Goal: Communication & Community: Ask a question

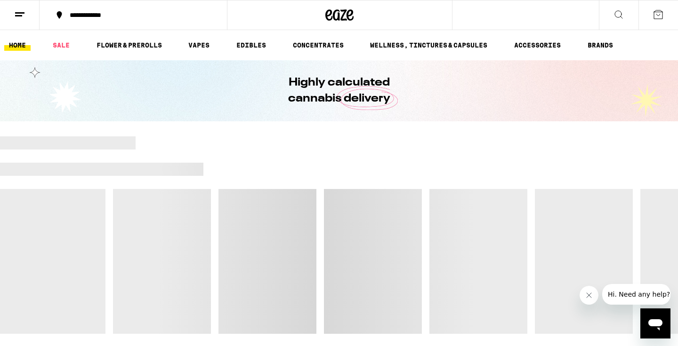
click at [655, 320] on icon "Open messaging window" at bounding box center [655, 324] width 14 height 11
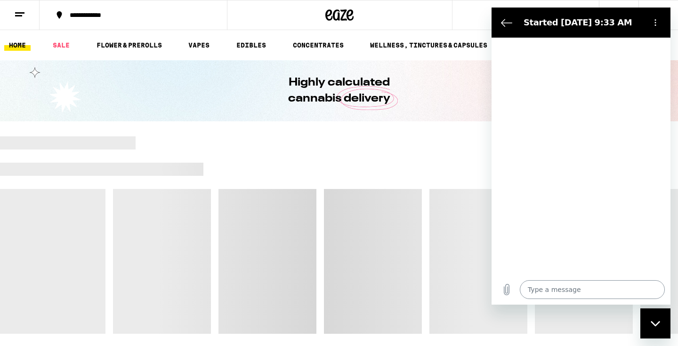
type textarea "x"
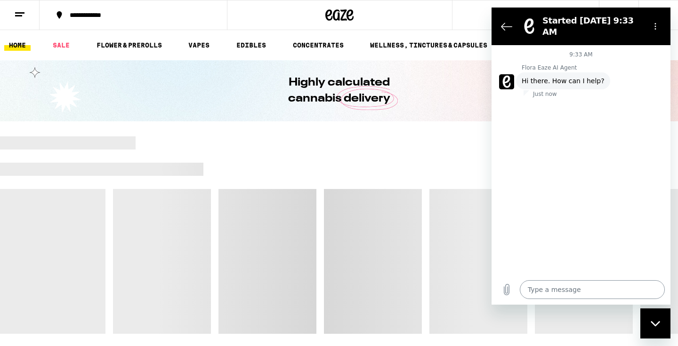
click at [544, 286] on textarea at bounding box center [591, 289] width 145 height 19
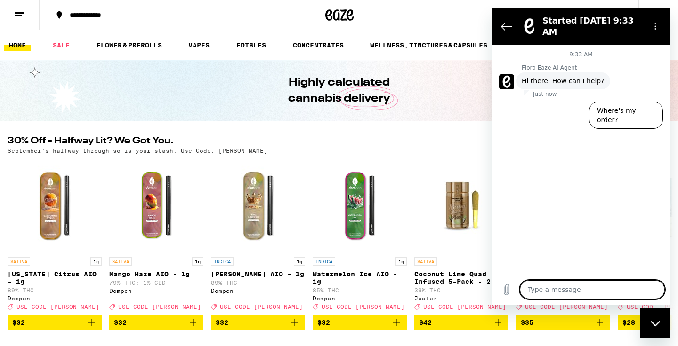
click at [542, 287] on textarea at bounding box center [591, 289] width 145 height 19
type textarea "I"
type textarea "x"
type textarea "I"
type textarea "x"
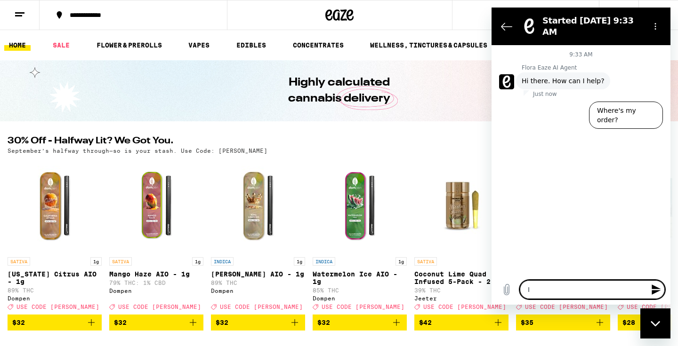
type textarea "I o"
type textarea "x"
type textarea "I or"
type textarea "x"
type textarea "I ord"
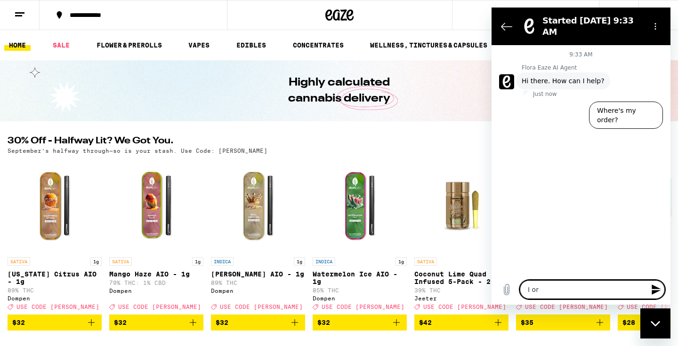
type textarea "x"
type textarea "I orde"
type textarea "x"
type textarea "I order"
type textarea "x"
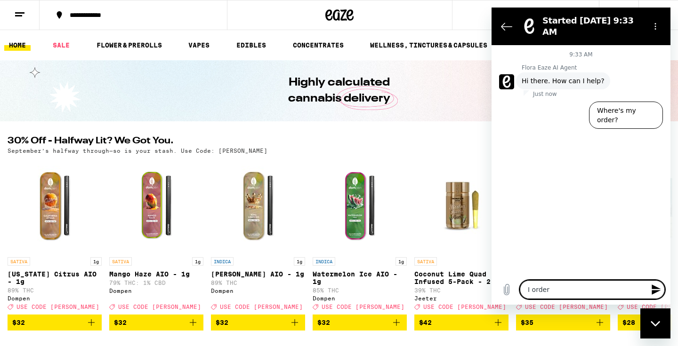
type textarea "I ordere"
type textarea "x"
type textarea "I ordered"
type textarea "x"
type textarea "I ordered"
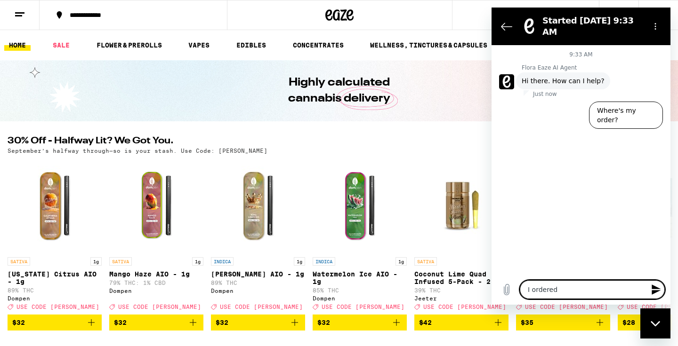
type textarea "x"
type textarea "I ordered a"
type textarea "x"
type textarea "I ordered a"
type textarea "x"
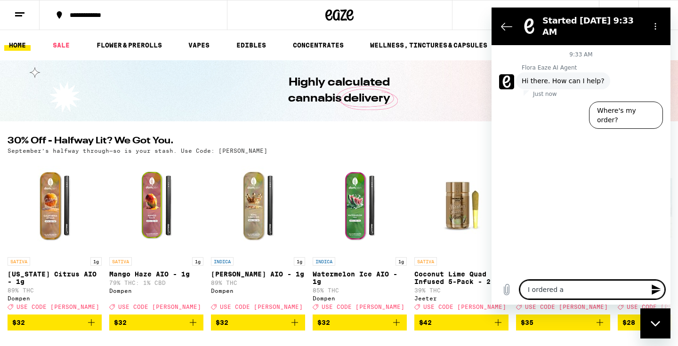
type textarea "I ordered a f"
type textarea "x"
type textarea "I ordered a [DEMOGRAPHIC_DATA]"
type textarea "x"
type textarea "I ordered a few"
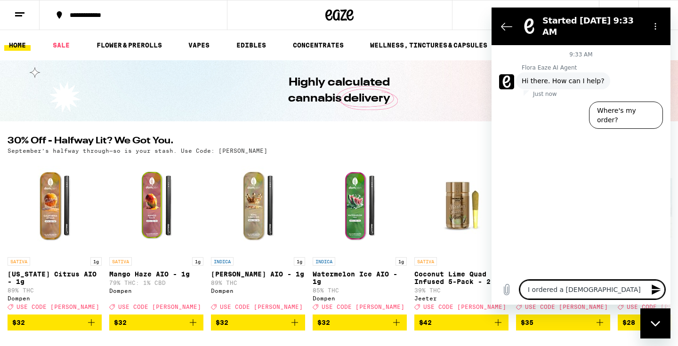
type textarea "x"
type textarea "I ordered a few"
type textarea "x"
type textarea "I ordered a few v"
type textarea "x"
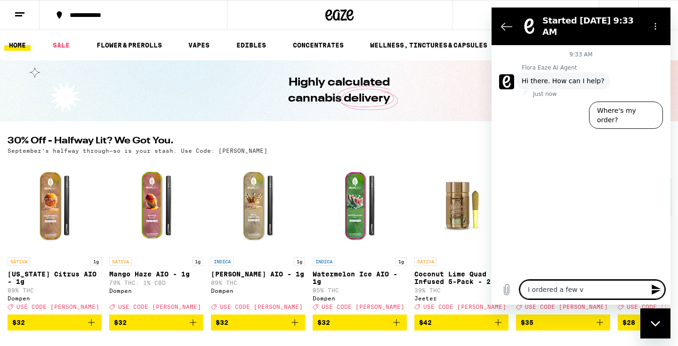
type textarea "I ordered a few va"
type textarea "x"
type textarea "I ordered a few vap"
type textarea "x"
type textarea "I ordered a few vape"
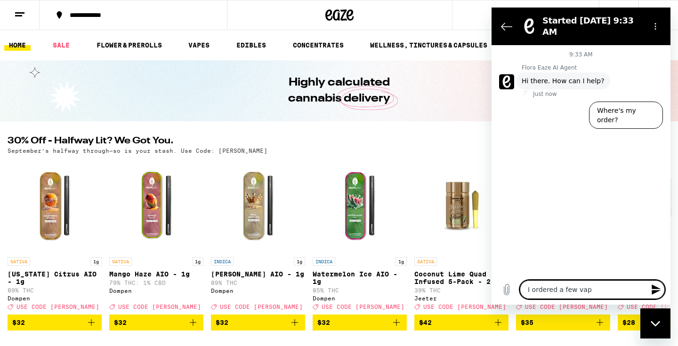
type textarea "x"
type textarea "I ordered a few vapes"
type textarea "x"
type textarea "I ordered a few vapes"
type textarea "x"
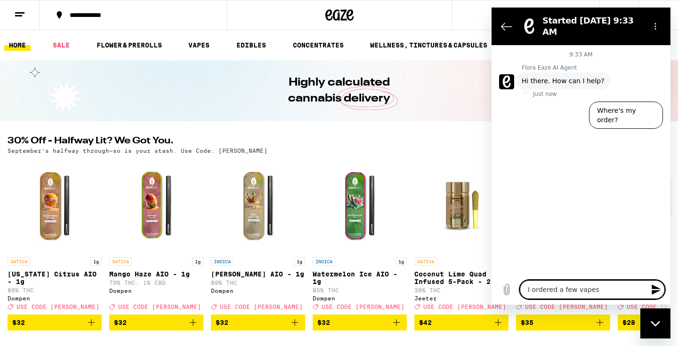
type textarea "I ordered a few vapes l"
type textarea "x"
type textarea "I ordered a few vapes"
type textarea "x"
type textarea "I ordered a few vapes l"
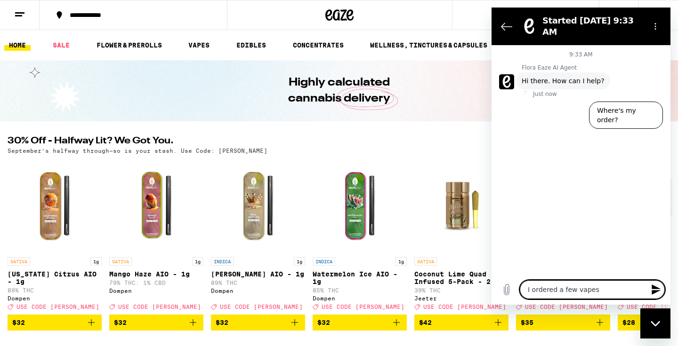
type textarea "x"
type textarea "I ordered a few vapes la"
type textarea "x"
type textarea "I ordered a few vapes las"
type textarea "x"
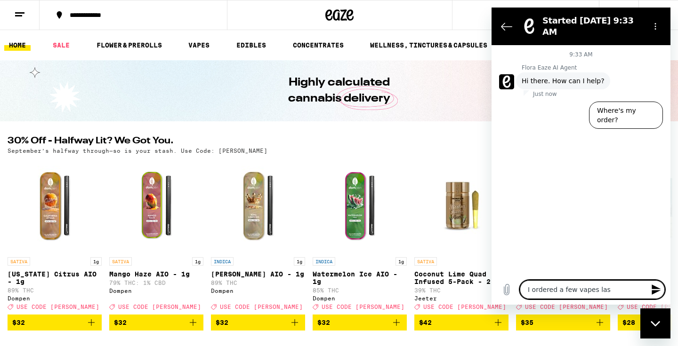
type textarea "I ordered a few vapes last"
type textarea "x"
type textarea "I ordered a few vapes last"
type textarea "x"
type textarea "I ordered a few vapes last w"
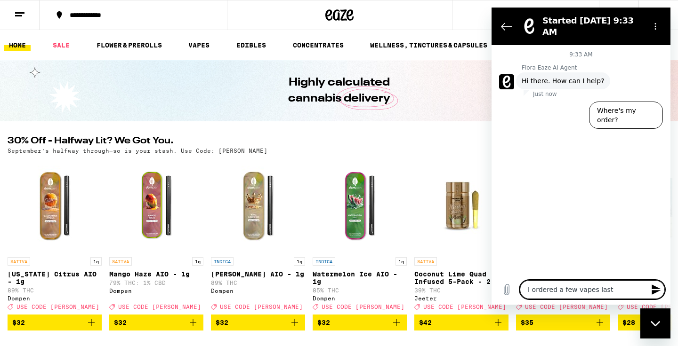
type textarea "x"
type textarea "I ordered a few vapes last we"
type textarea "x"
type textarea "I ordered a few vapes last wee"
type textarea "x"
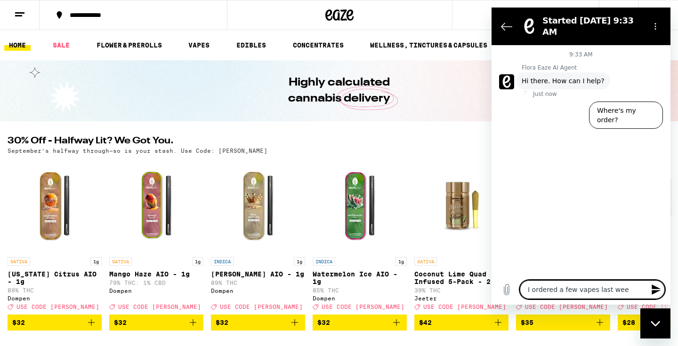
type textarea "I ordered a few vapes last week"
type textarea "x"
type textarea "I ordered a few vapes last week,"
type textarea "x"
type textarea "I ordered a few vapes last week,"
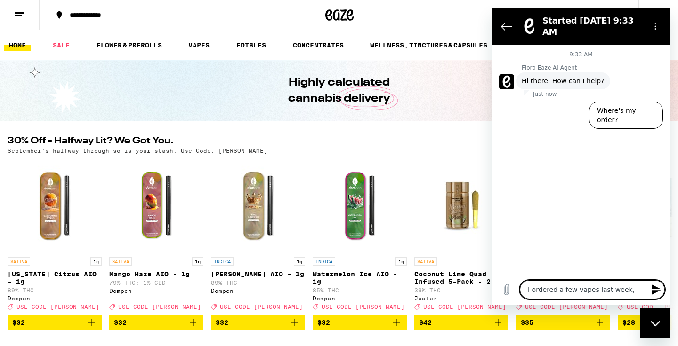
type textarea "x"
type textarea "I ordered a few vapes last week, I"
type textarea "x"
type textarea "I ordered a few vapes last week, I"
type textarea "x"
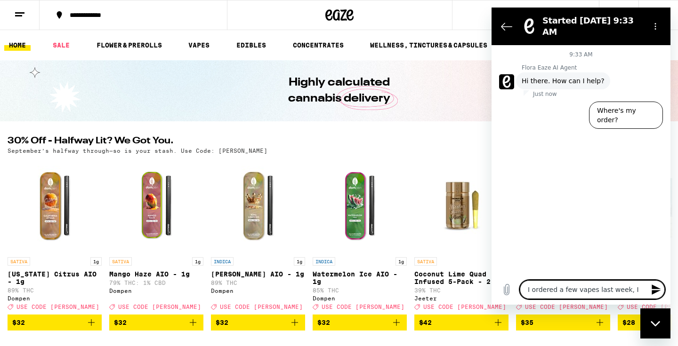
type textarea "I ordered a few vapes last week, I j"
type textarea "x"
type textarea "I ordered a few vapes last week, I ju"
type textarea "x"
type textarea "I ordered a few vapes last week, I jus"
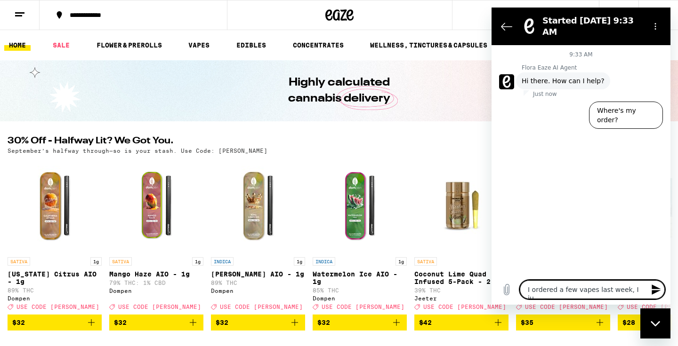
type textarea "x"
type textarea "I ordered a few vapes last week, I just"
type textarea "x"
type textarea "I ordered a few vapes last week, I just"
type textarea "x"
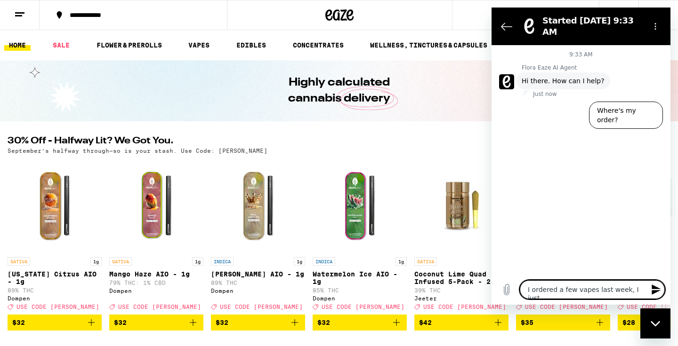
type textarea "I ordered a few vapes last week, I just o"
type textarea "x"
type textarea "I ordered a few vapes last week, I just op"
type textarea "x"
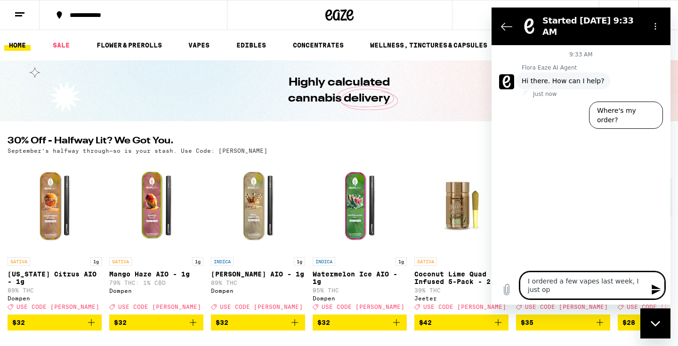
type textarea "I ordered a few vapes last week, I just ope"
type textarea "x"
type textarea "I ordered a few vapes last week, I just open"
type textarea "x"
type textarea "I ordered a few vapes last week, I just opene"
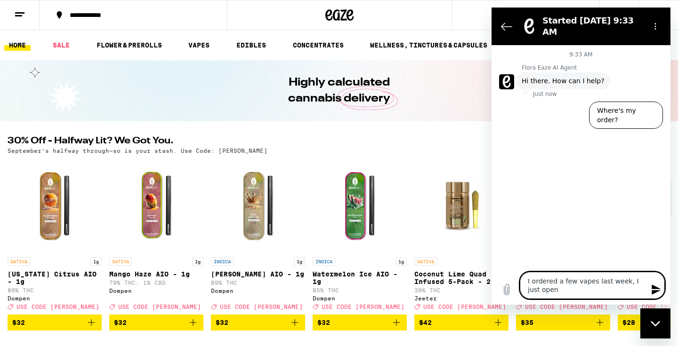
type textarea "x"
type textarea "I ordered a few vapes last week, I just opened"
type textarea "x"
type textarea "I ordered a few vapes last week, I just opened"
type textarea "x"
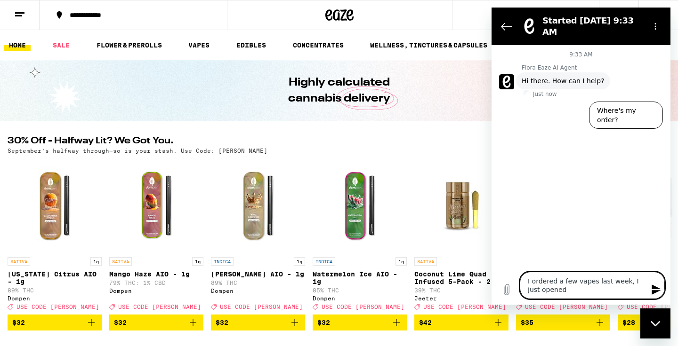
type textarea "I ordered a few vapes last week, I just opened t"
type textarea "x"
type textarea "I ordered a few vapes last week, I just opened th"
type textarea "x"
type textarea "I ordered a few vapes last week, I just opened the"
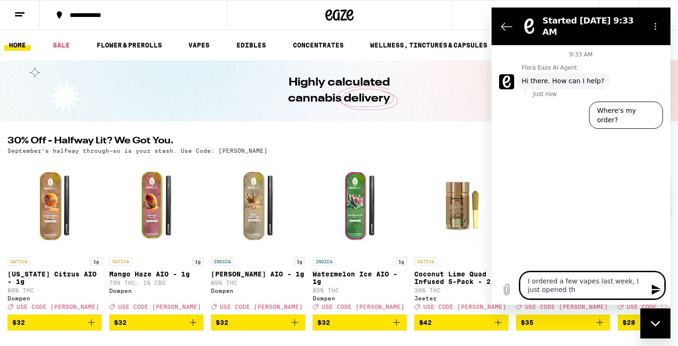
type textarea "x"
type textarea "I ordered a few vapes last week, I just opened the"
type textarea "x"
type textarea "I ordered a few vapes last week, I just opened the 2"
type textarea "x"
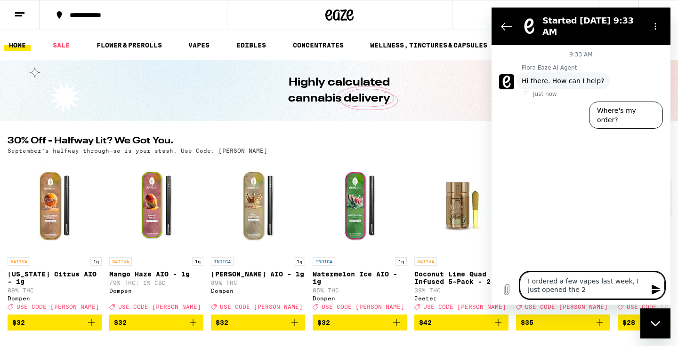
type textarea "I ordered a few vapes last week, I just opened the 2n"
type textarea "x"
type textarea "I ordered a few vapes last week, I just opened the 2nd"
type textarea "x"
type textarea "I ordered a few vapes last week, I just opened the 2nd"
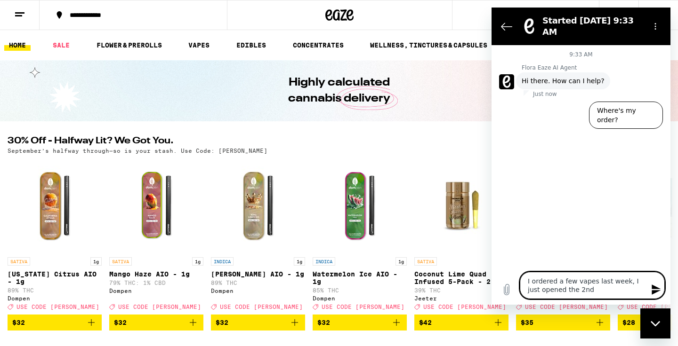
type textarea "x"
type textarea "I ordered a few vapes last week, I just opened the 2nd o"
type textarea "x"
type textarea "I ordered a few vapes last week, I just opened the 2nd on"
type textarea "x"
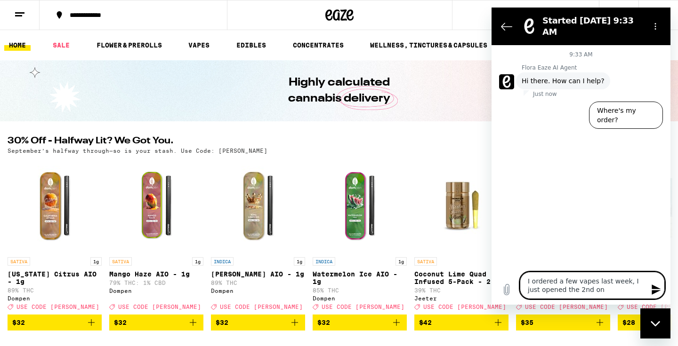
type textarea "I ordered a few vapes last week, I just opened the 2nd one"
type textarea "x"
type textarea "I ordered a few vapes last week, I just opened the 2nd one"
type textarea "x"
type textarea "I ordered a few vapes last week, I just opened the 2nd one I"
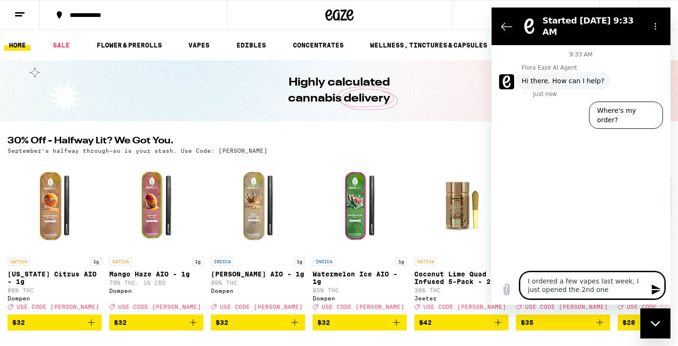
type textarea "x"
type textarea "I ordered a few vapes last week, I just opened the 2nd one I"
type textarea "x"
type textarea "I ordered a few vapes last week, I just opened the 2nd one I b"
type textarea "x"
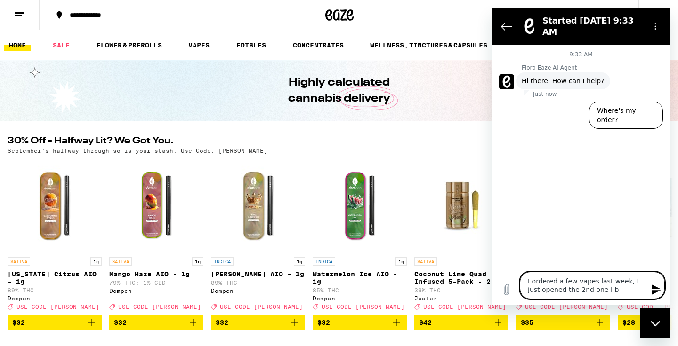
type textarea "I ordered a few vapes last week, I just opened the 2nd one I bo"
type textarea "x"
type textarea "I ordered a few vapes last week, I just opened the 2nd one I bou"
type textarea "x"
type textarea "I ordered a few vapes last week, I just opened the 2nd one I boug"
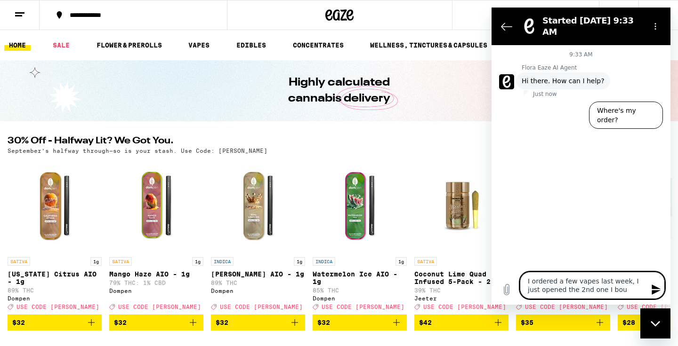
type textarea "x"
type textarea "I ordered a few vapes last week, I just opened the 2nd one I bough"
type textarea "x"
type textarea "I ordered a few vapes last week, I just opened the 2nd one I bought"
type textarea "x"
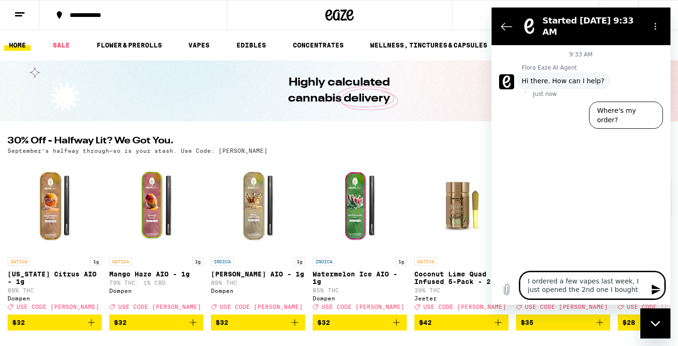
type textarea "I ordered a few vapes last week, I just opened the 2nd one I bought"
type textarea "x"
type textarea "I ordered a few vapes last week, I just opened the 2nd one I bought y"
type textarea "x"
type textarea "I ordered a few vapes last week, I just opened the 2nd one I bought ye"
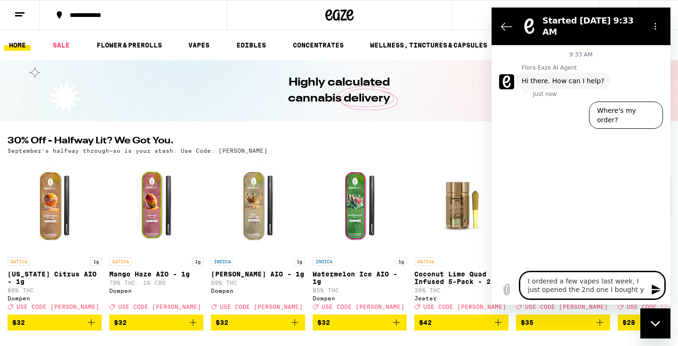
type textarea "x"
type textarea "I ordered a few vapes last week, I just opened the 2nd one I bought yes"
type textarea "x"
type textarea "I ordered a few vapes last week, I just opened the 2nd one I bought yest"
type textarea "x"
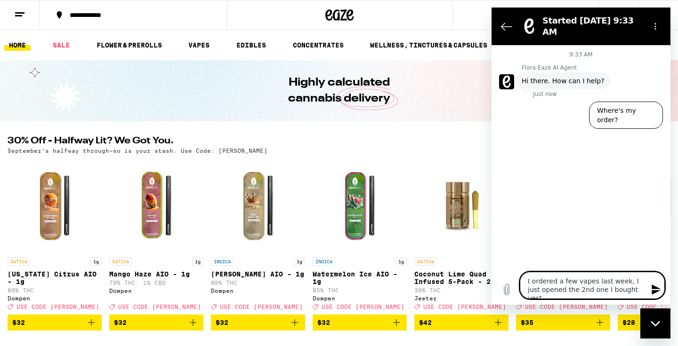
type textarea "I ordered a few vapes last week, I just opened the 2nd one I bought yeste"
type textarea "x"
type textarea "I ordered a few vapes last week, I just opened the 2nd one I bought yester"
type textarea "x"
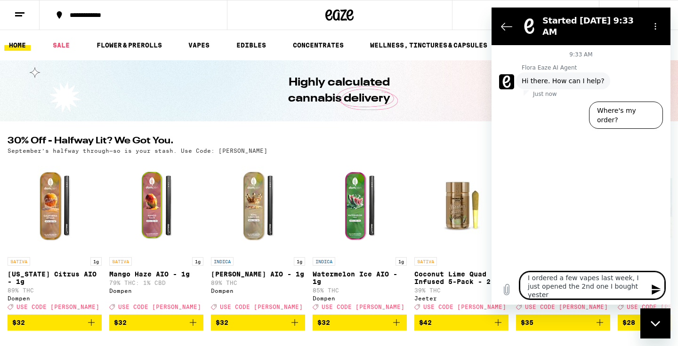
type textarea "I ordered a few vapes last week, I just opened the 2nd one I bought yesterd"
type textarea "x"
type textarea "I ordered a few vapes last week, I just opened the 2nd one I bought yesterda"
type textarea "x"
type textarea "I ordered a few vapes last week, I just opened the 2nd one I bought [DATE]"
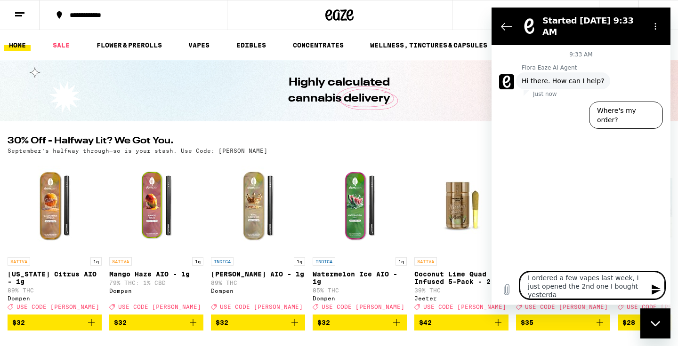
type textarea "x"
type textarea "I ordered a few vapes last week, I just opened the 2nd one I bought [DATE]"
type textarea "x"
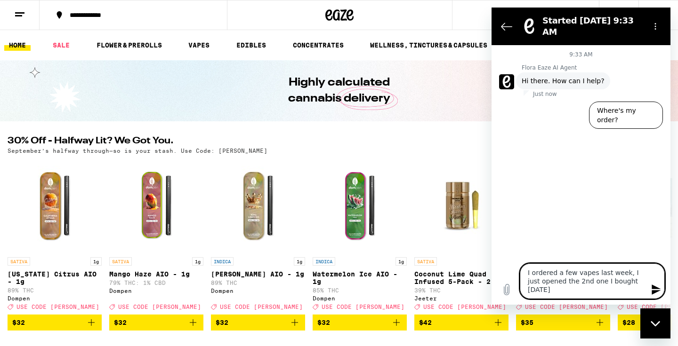
type textarea "I ordered a few vapes last week, I just opened the 2nd one I bought [DATE]"
type textarea "x"
type textarea "I ordered a few vapes last week, I just opened the 2nd one I bought yesterda"
type textarea "x"
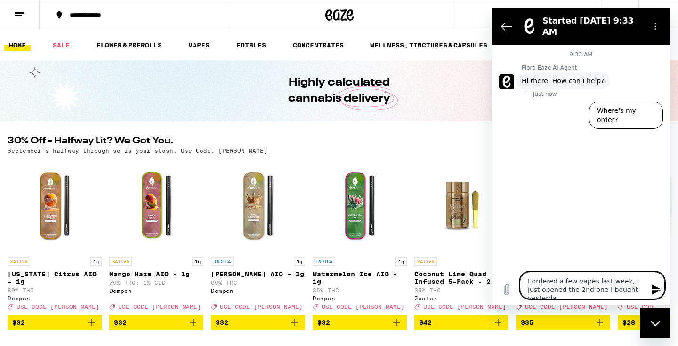
scroll to position [3, 0]
type textarea "I ordered a few vapes last week, I just opened the 2nd one I bought yesterd"
type textarea "x"
type textarea "I ordered a few vapes last week, I just opened the 2nd one I bought yester"
type textarea "x"
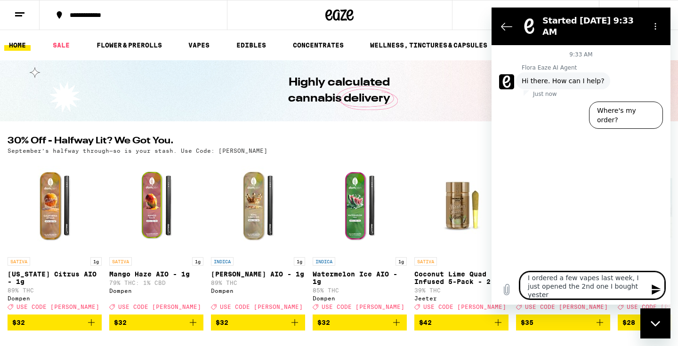
type textarea "I ordered a few vapes last week, I just opened the 2nd one I bought yeste"
type textarea "x"
type textarea "I ordered a few vapes last week, I just opened the 2nd one I bought yest"
type textarea "x"
type textarea "I ordered a few vapes last week, I just opened the 2nd one I bought yes"
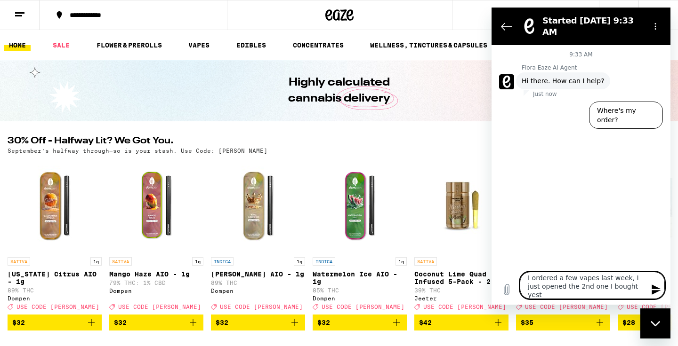
type textarea "x"
type textarea "I ordered a few vapes last week, I just opened the 2nd one I bought ye"
type textarea "x"
type textarea "I ordered a few vapes last week, I just opened the 2nd one I bought y"
type textarea "x"
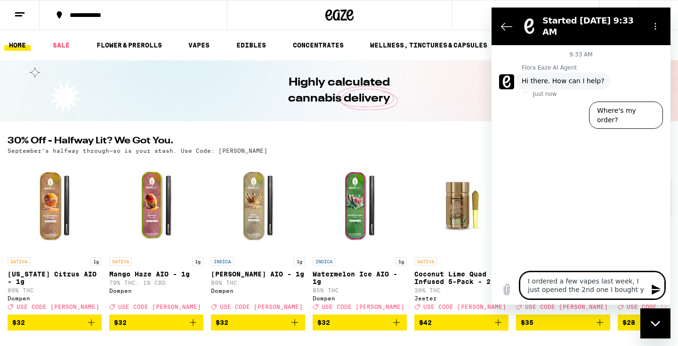
type textarea "I ordered a few vapes last week, I just opened the 2nd one I bought"
type textarea "x"
type textarea "I ordered a few vapes last week, I just opened the 2nd one I bought a"
type textarea "x"
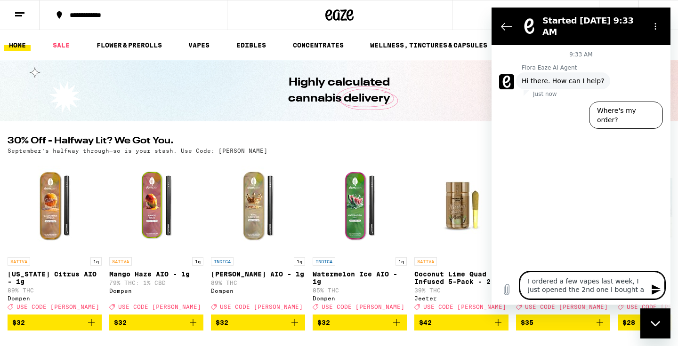
type textarea "I ordered a few vapes last week, I just opened the 2nd one I bought an"
type textarea "x"
type textarea "I ordered a few vapes last week, I just opened the 2nd one I bought and"
type textarea "x"
type textarea "I ordered a few vapes last week, I just opened the 2nd one I bought and"
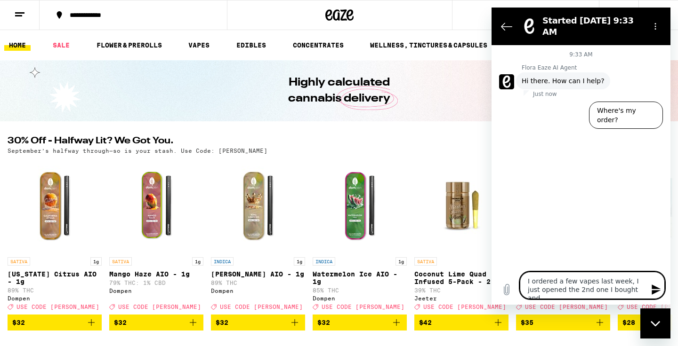
type textarea "x"
type textarea "I ordered a few vapes last week, I just opened the 2nd one I bought and i"
type textarea "x"
type textarea "I ordered a few vapes last week, I just opened the 2nd one I bought and it"
type textarea "x"
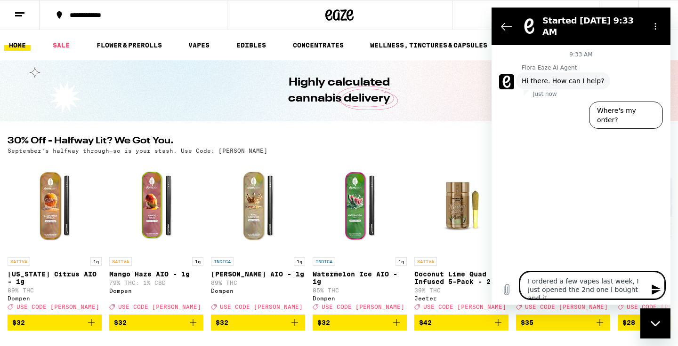
type textarea "I ordered a few vapes last week, I just opened the 2nd one I bought and it"
type textarea "x"
type textarea "I ordered a few vapes last week, I just opened the 2nd one I bought and it l"
type textarea "x"
type textarea "I ordered a few vapes last week, I just opened the 2nd one I bought and it lo"
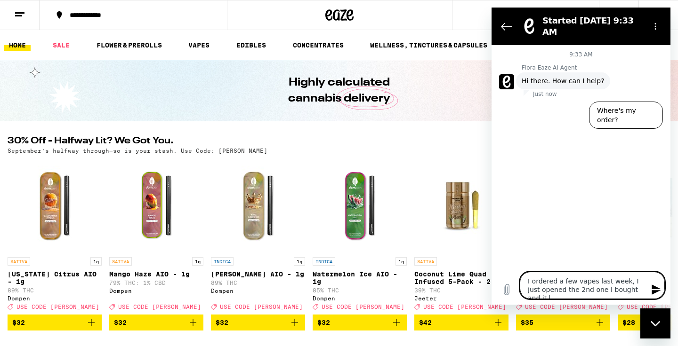
type textarea "x"
type textarea "I ordered a few vapes last week, I just opened the 2nd one I bought and it loo"
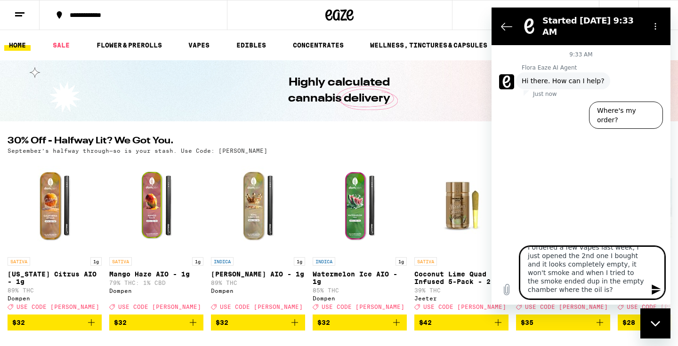
scroll to position [20, 0]
click at [584, 283] on textarea "I ordered a few vapes last week, I just opened the 2nd one I bought and it look…" at bounding box center [591, 273] width 145 height 53
click at [577, 278] on textarea "I ordered a few vapes last week, I just opened the 2nd one I bought and it look…" at bounding box center [591, 273] width 145 height 53
click at [553, 271] on textarea "I ordered a few vapes last week, I just opened the 2nd one I bought and it look…" at bounding box center [591, 273] width 145 height 53
click at [604, 261] on textarea "I ordered a few vapes last week, I just opened the 2nd one I bought and it look…" at bounding box center [591, 273] width 145 height 53
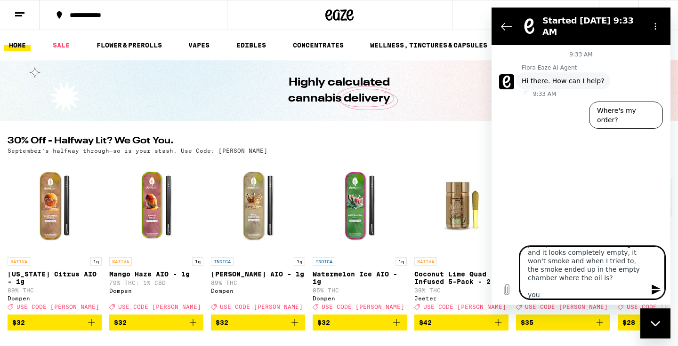
click at [549, 278] on textarea "I ordered a few vapes last week, I just opened the 2nd one I bought and it look…" at bounding box center [591, 273] width 145 height 53
click at [531, 296] on textarea "I ordered a few vapes last week, I just opened the 2nd one I bought and it look…" at bounding box center [591, 273] width 145 height 53
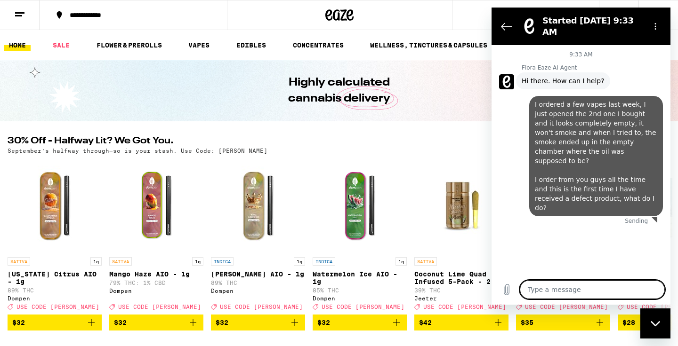
scroll to position [0, 0]
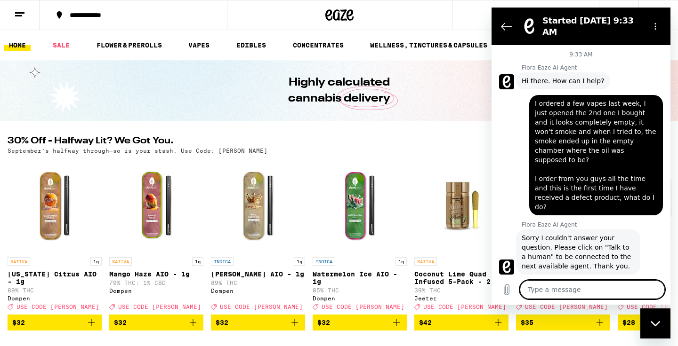
click at [546, 290] on textarea at bounding box center [591, 289] width 145 height 19
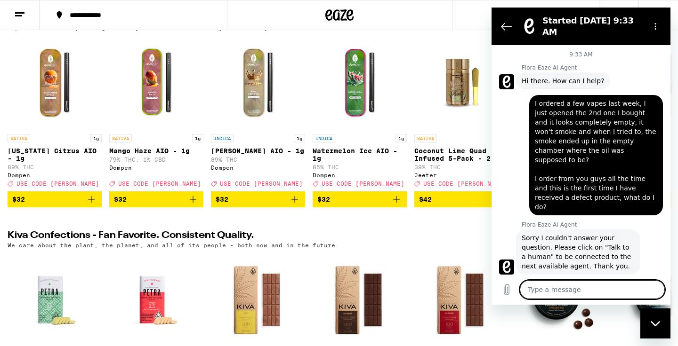
scroll to position [114, 0]
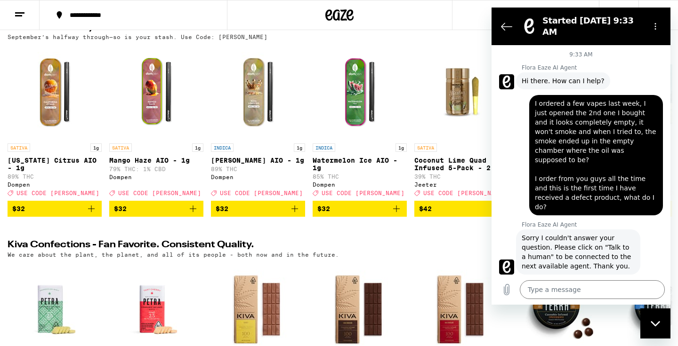
click at [558, 239] on span "Sorry I couldn't answer your question. Please click on "Talk to a human" to be …" at bounding box center [577, 252] width 113 height 38
click at [542, 287] on textarea at bounding box center [591, 289] width 145 height 19
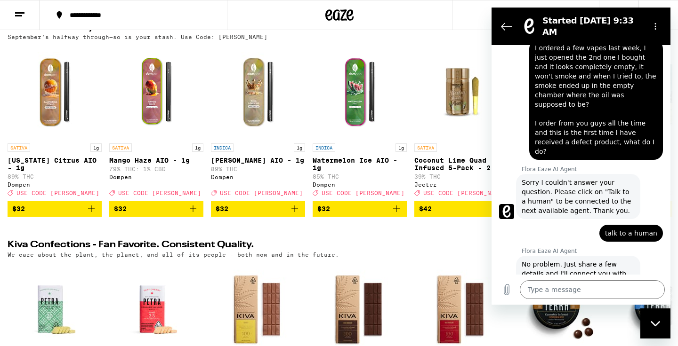
scroll to position [8, 0]
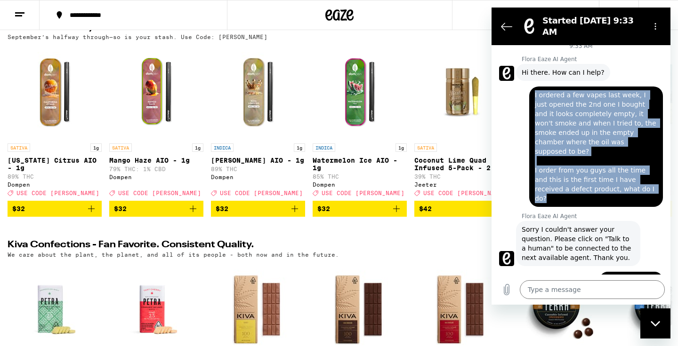
drag, startPoint x: 632, startPoint y: 172, endPoint x: 530, endPoint y: 89, distance: 131.8
click at [530, 89] on div "says: I ordered a few vapes last week, I just opened the 2nd one I bought and i…" at bounding box center [596, 147] width 134 height 120
copy span "I ordered a few vapes last week, I just opened the 2nd one I bought and it look…"
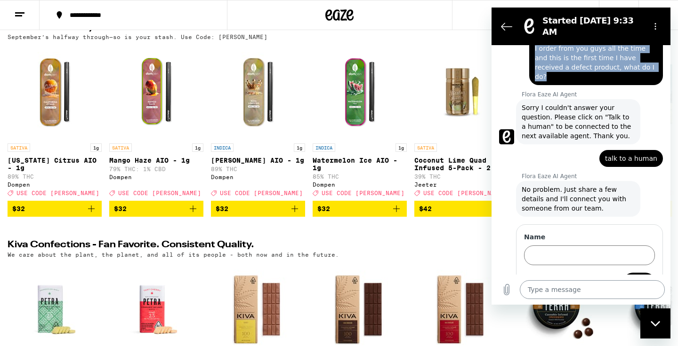
scroll to position [129, 0]
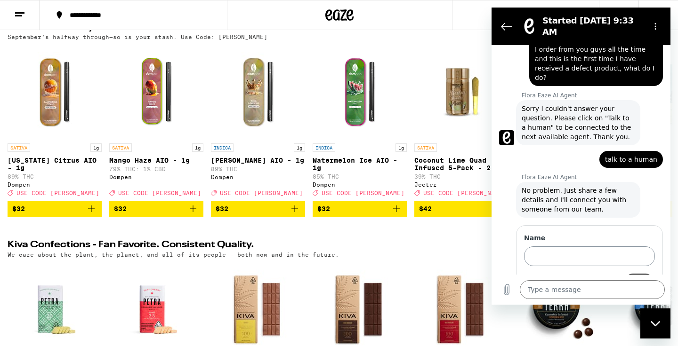
click at [550, 247] on input "Name" at bounding box center [589, 257] width 131 height 20
click at [637, 278] on span "Next" at bounding box center [639, 283] width 16 height 11
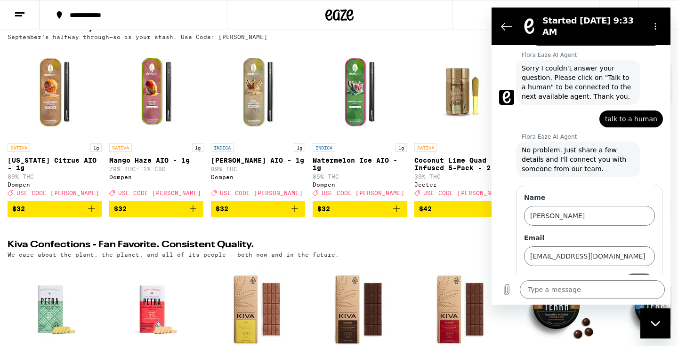
click at [639, 278] on span "Next" at bounding box center [639, 283] width 16 height 11
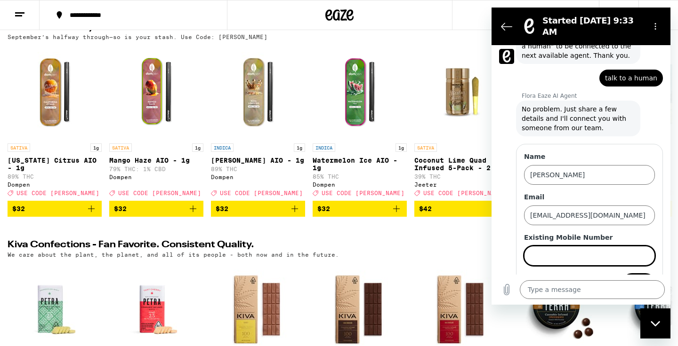
scroll to position [210, 0]
click at [637, 278] on span "Send" at bounding box center [638, 283] width 16 height 11
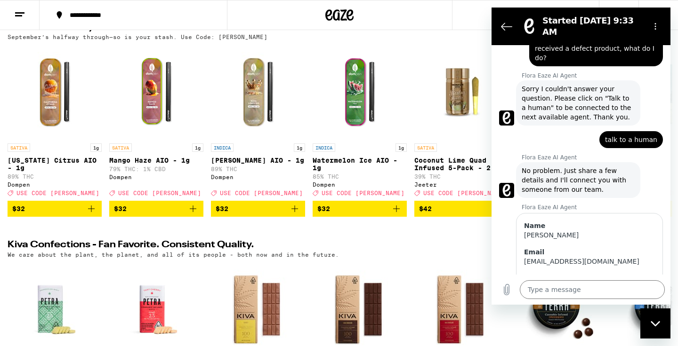
scroll to position [170, 0]
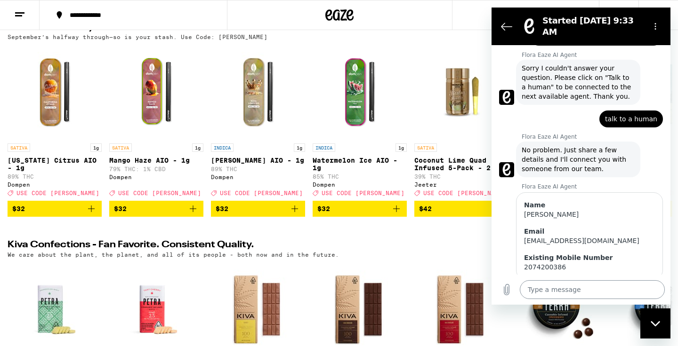
click at [555, 289] on textarea at bounding box center [591, 289] width 145 height 19
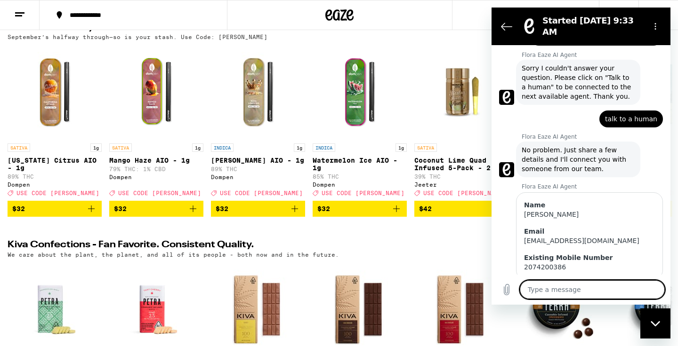
paste textarea "I ordered a few vapes last week, I just opened the 2nd one I bought and it look…"
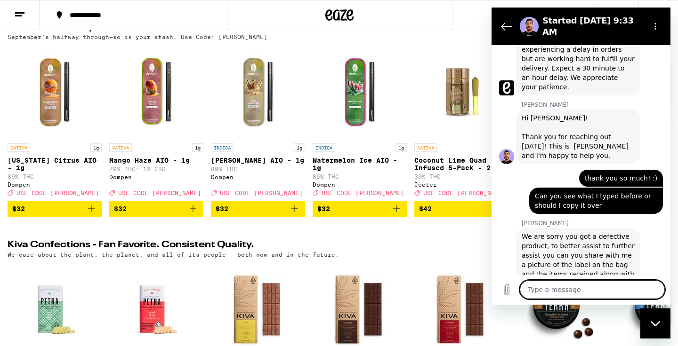
scroll to position [610, 0]
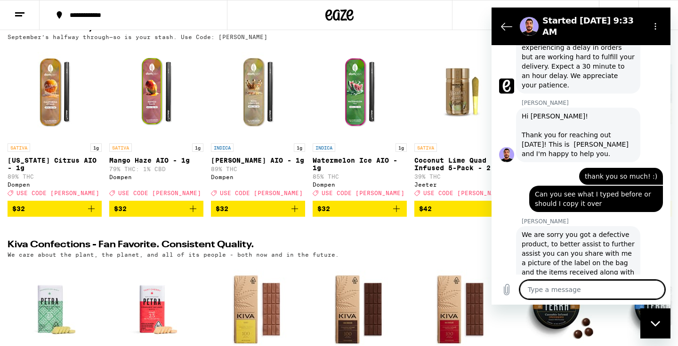
click at [573, 293] on textarea at bounding box center [591, 289] width 145 height 19
click at [572, 290] on textarea at bounding box center [591, 289] width 145 height 19
click at [567, 292] on textarea at bounding box center [591, 289] width 145 height 19
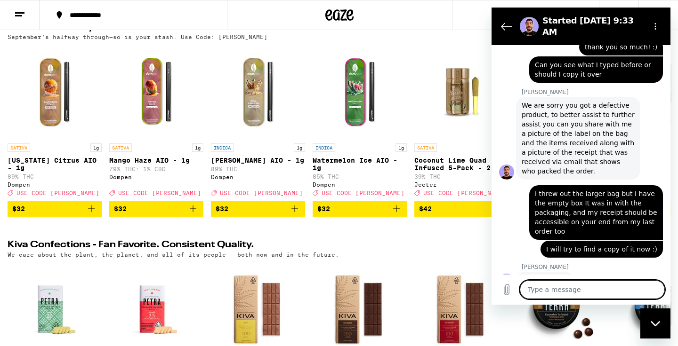
scroll to position [736, 0]
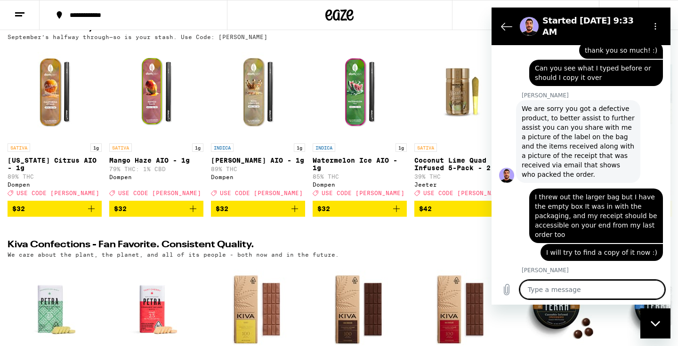
click at [584, 285] on textarea at bounding box center [591, 289] width 145 height 19
click at [592, 302] on link "Screenshot ...44.30 AM.png" at bounding box center [610, 306] width 88 height 8
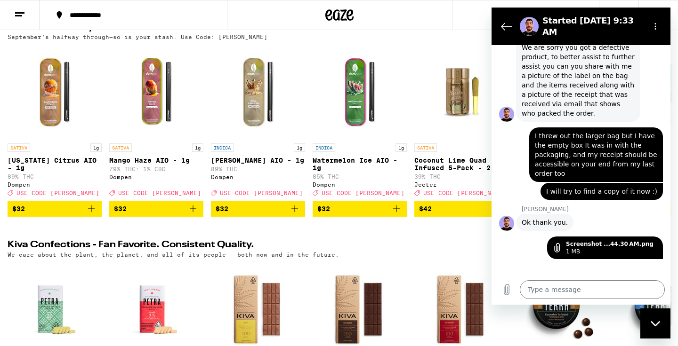
scroll to position [797, 0]
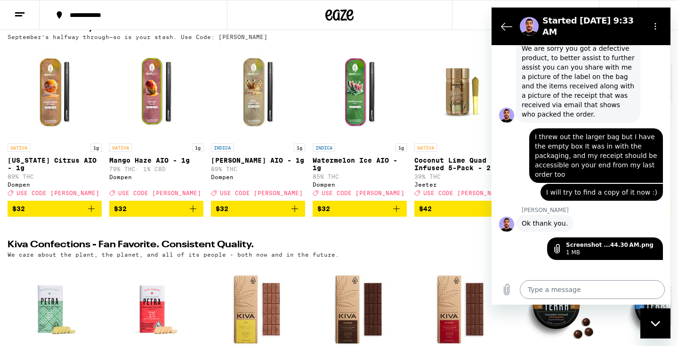
click at [543, 289] on textarea at bounding box center [591, 289] width 145 height 19
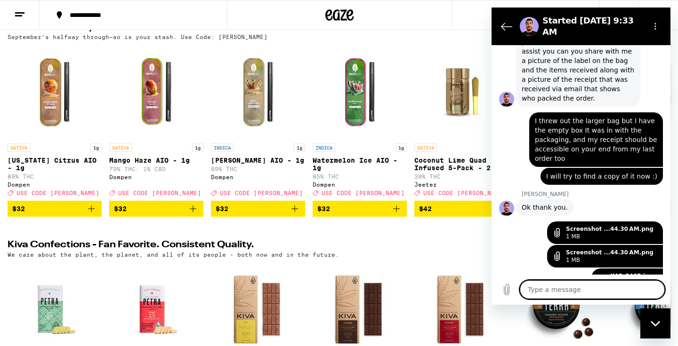
scroll to position [807, 0]
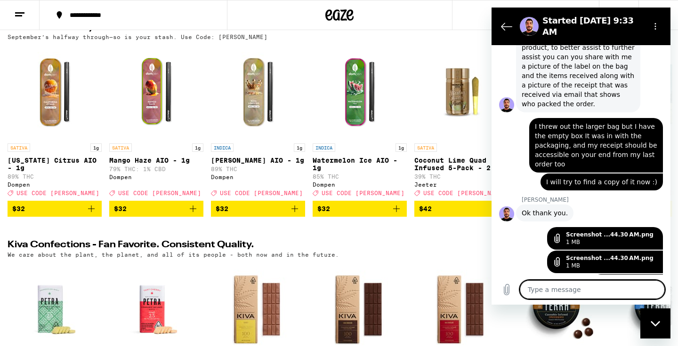
click at [570, 290] on textarea at bounding box center [591, 289] width 145 height 19
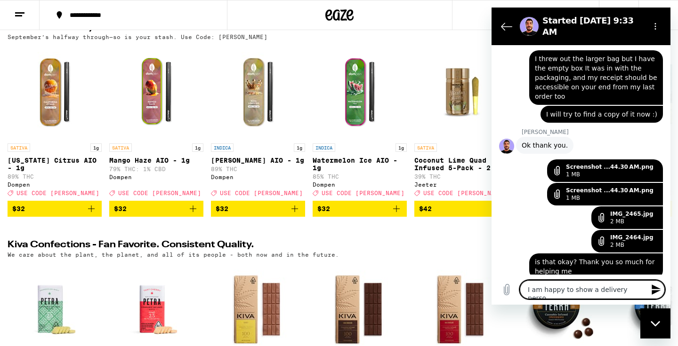
scroll to position [877, 0]
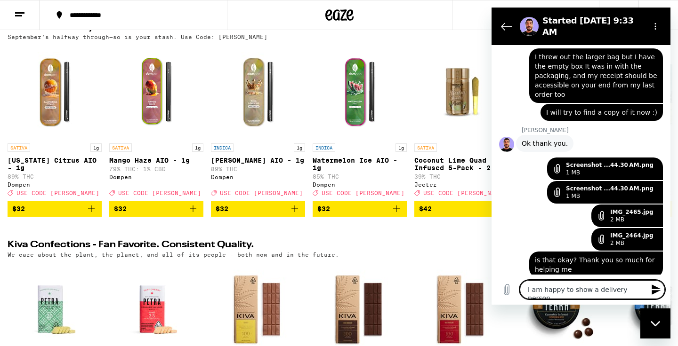
click at [568, 286] on textarea "I am happy to show a delivery person" at bounding box center [591, 289] width 145 height 19
click at [638, 289] on textarea "I am happy to show a delivery person" at bounding box center [591, 289] width 145 height 19
click at [640, 290] on textarea "I am happy to show a delivery person" at bounding box center [591, 289] width 145 height 19
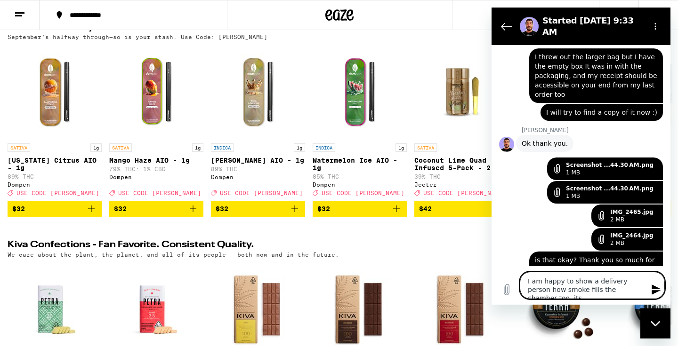
click at [621, 289] on textarea "I am happy to show a delivery person how smoke fills the chamber too, its" at bounding box center [591, 285] width 145 height 27
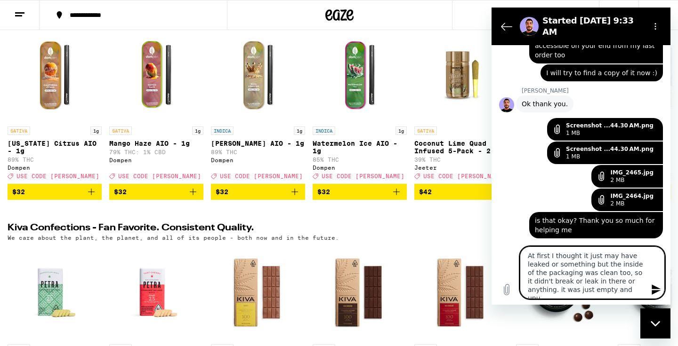
scroll to position [131, 0]
click at [585, 263] on textarea "At first I thought it just may have leaked or something but the inside of the p…" at bounding box center [591, 273] width 145 height 53
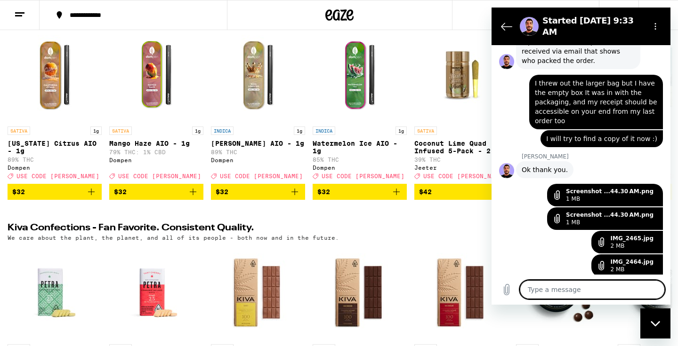
scroll to position [869, 0]
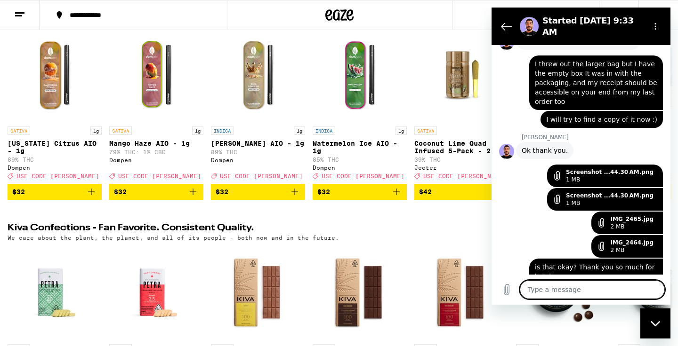
click at [579, 303] on span "Yes, Allow me a moment to work on your account." at bounding box center [577, 312] width 113 height 19
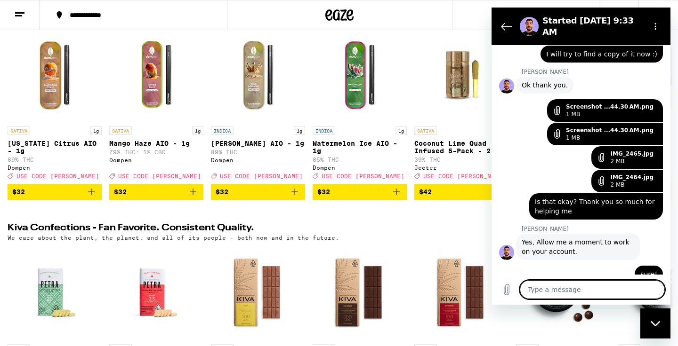
click at [561, 287] on textarea at bounding box center [591, 289] width 145 height 19
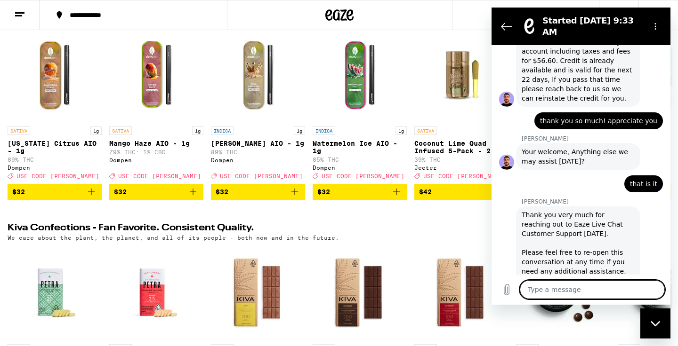
scroll to position [1294, 0]
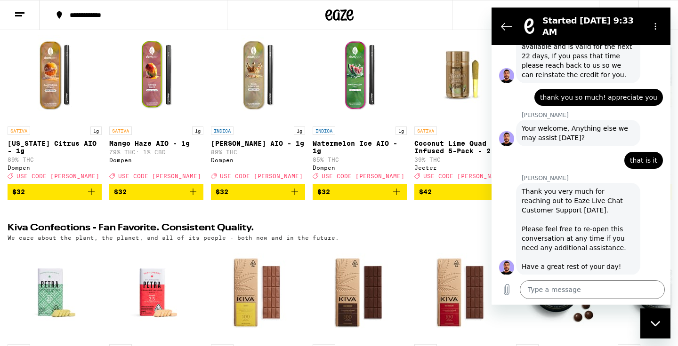
click at [587, 319] on button "Good 👍" at bounding box center [597, 328] width 44 height 18
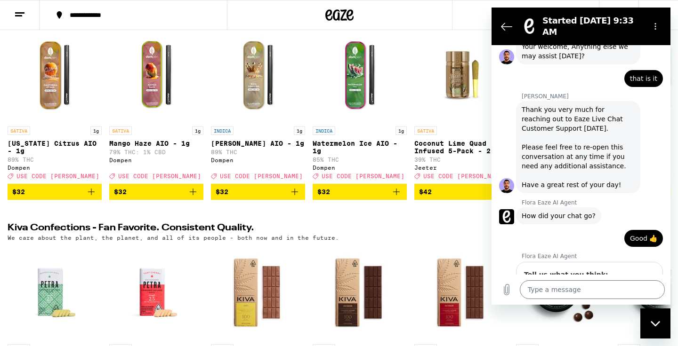
scroll to position [1375, 0]
